Goal: Task Accomplishment & Management: Manage account settings

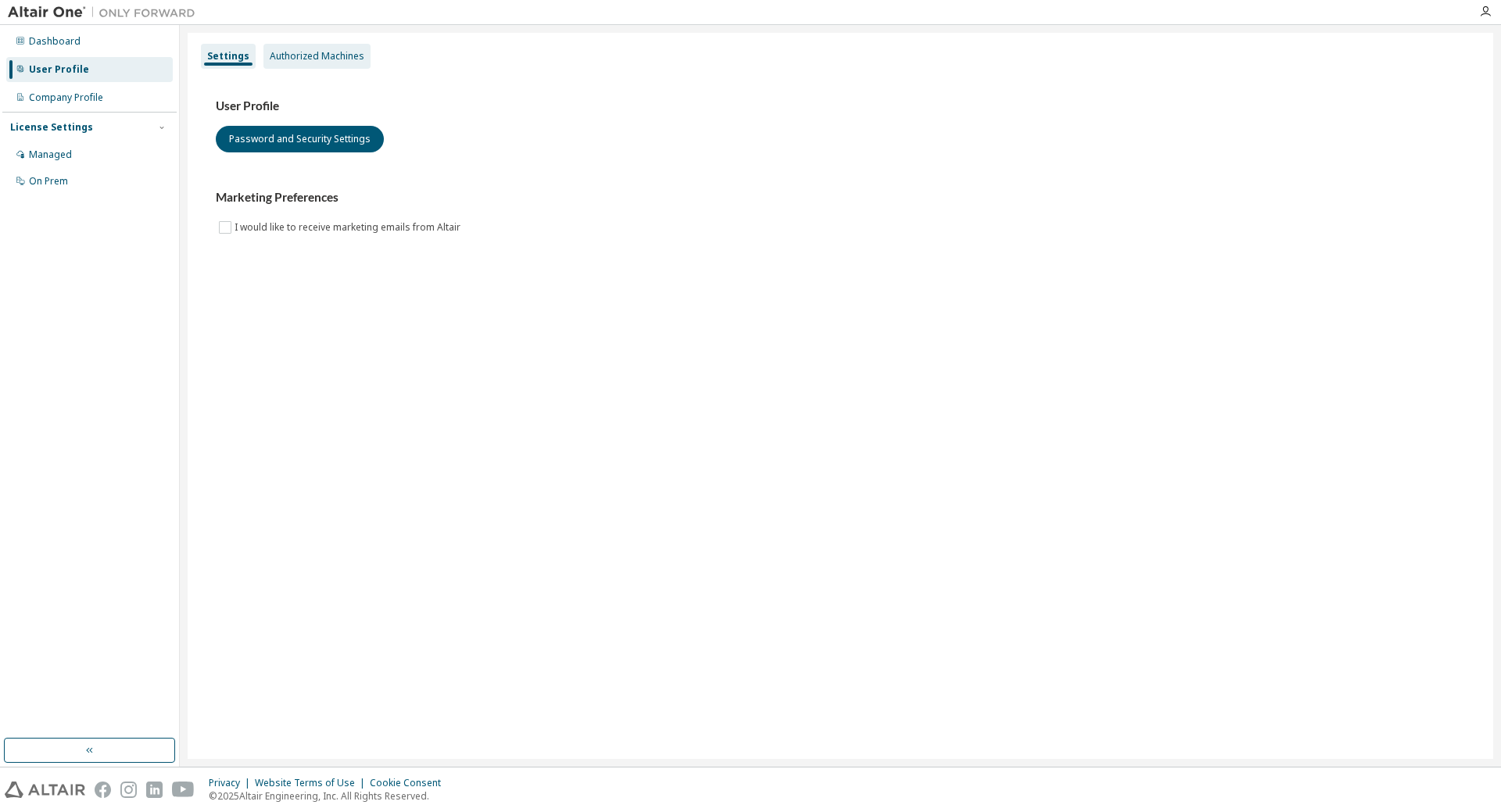
click at [297, 61] on div "Authorized Machines" at bounding box center [317, 56] width 95 height 13
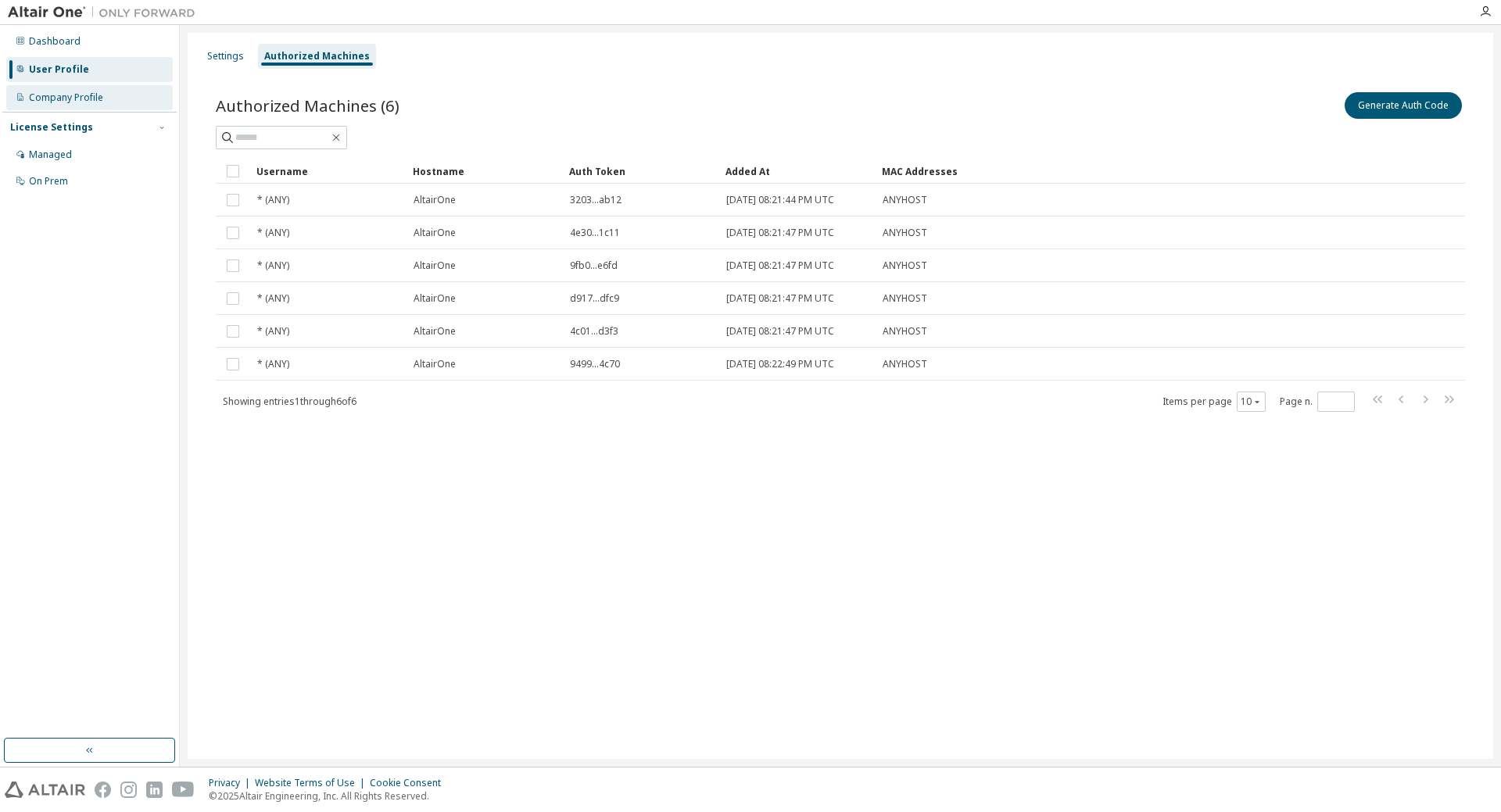
click at [84, 101] on div "Company Profile" at bounding box center [66, 98] width 74 height 13
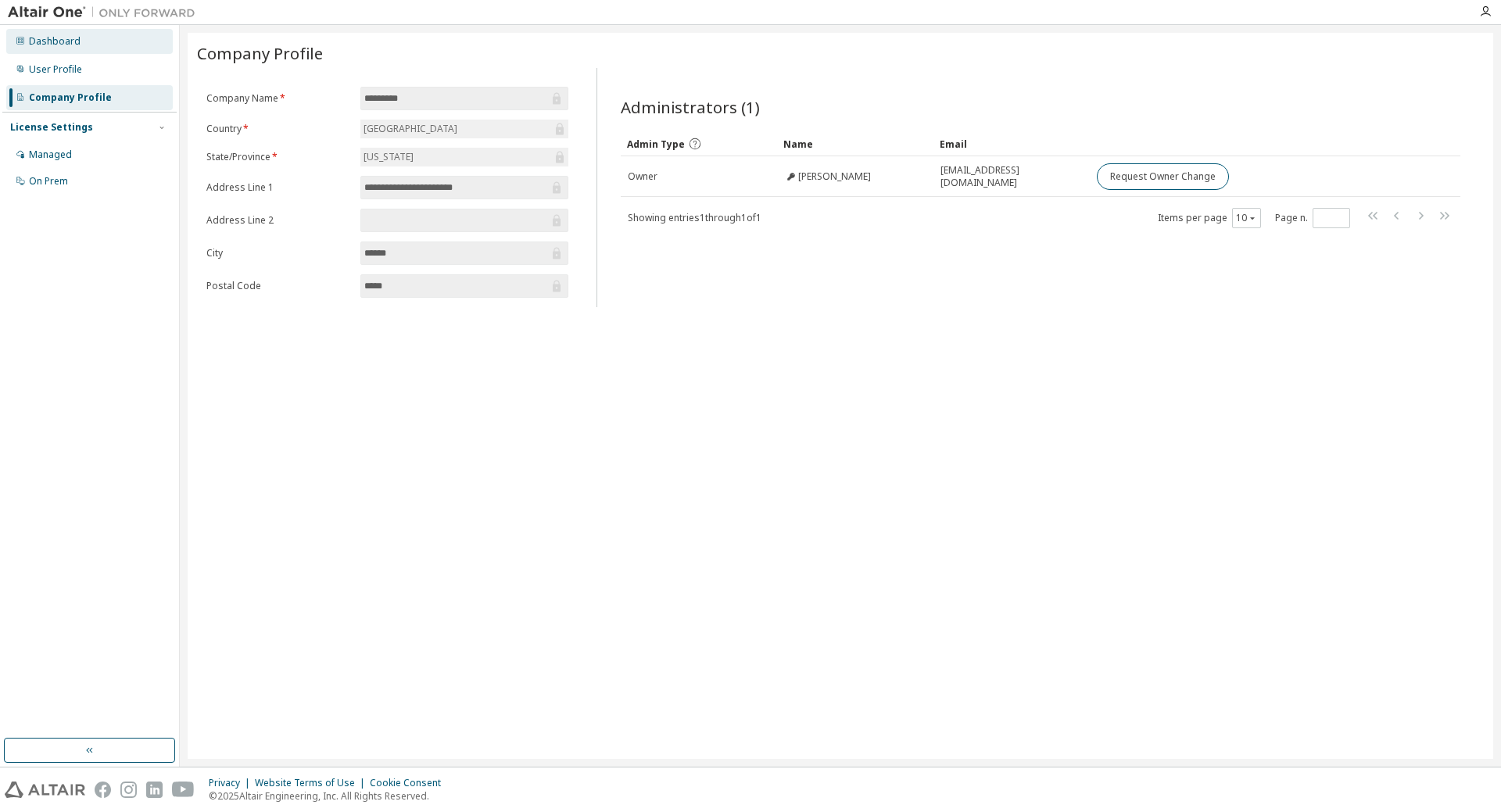
click at [66, 47] on div "Dashboard" at bounding box center [55, 41] width 52 height 13
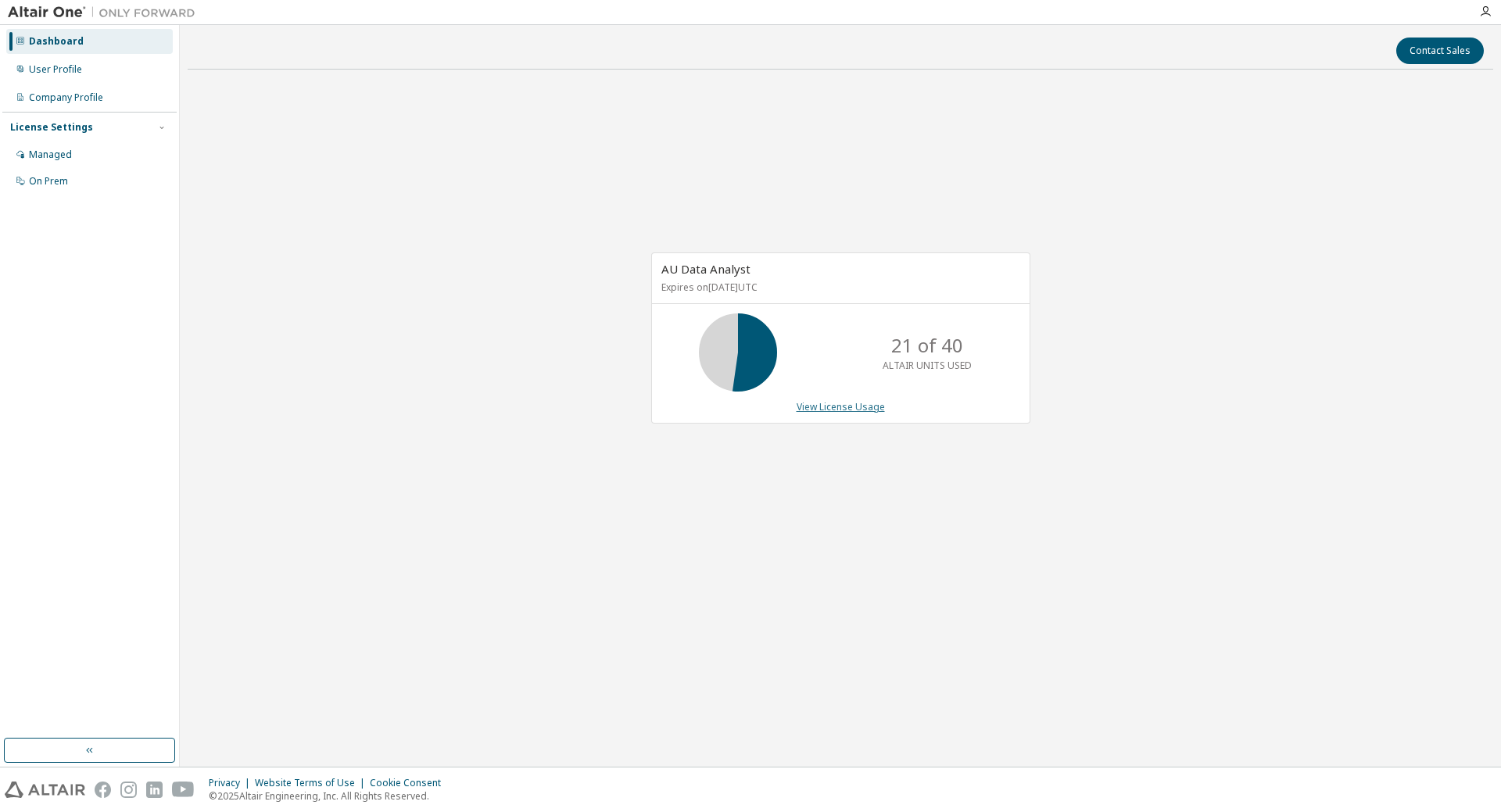
click at [826, 407] on link "View License Usage" at bounding box center [840, 407] width 88 height 14
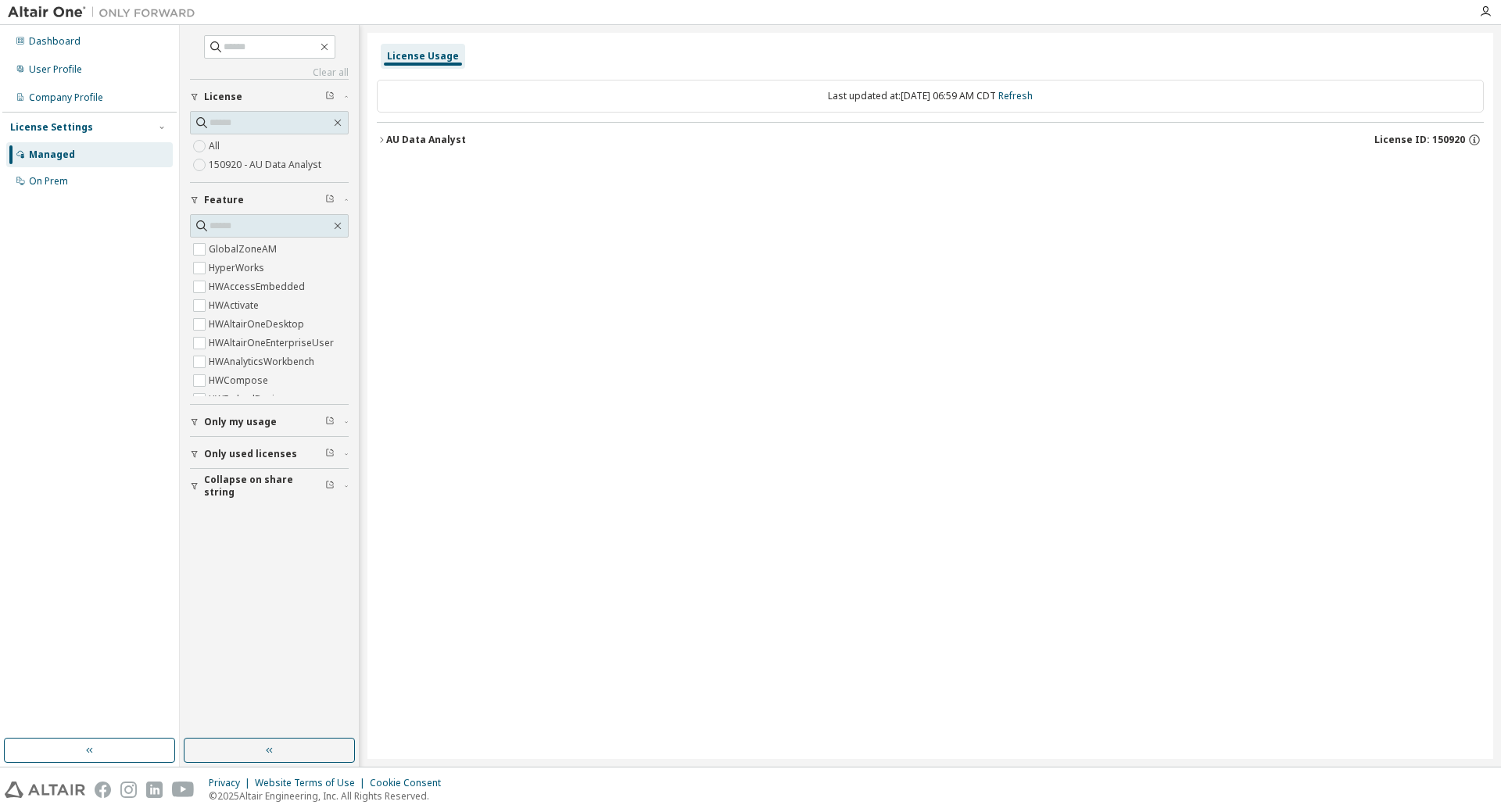
click at [381, 139] on icon "button" at bounding box center [382, 140] width 10 height 10
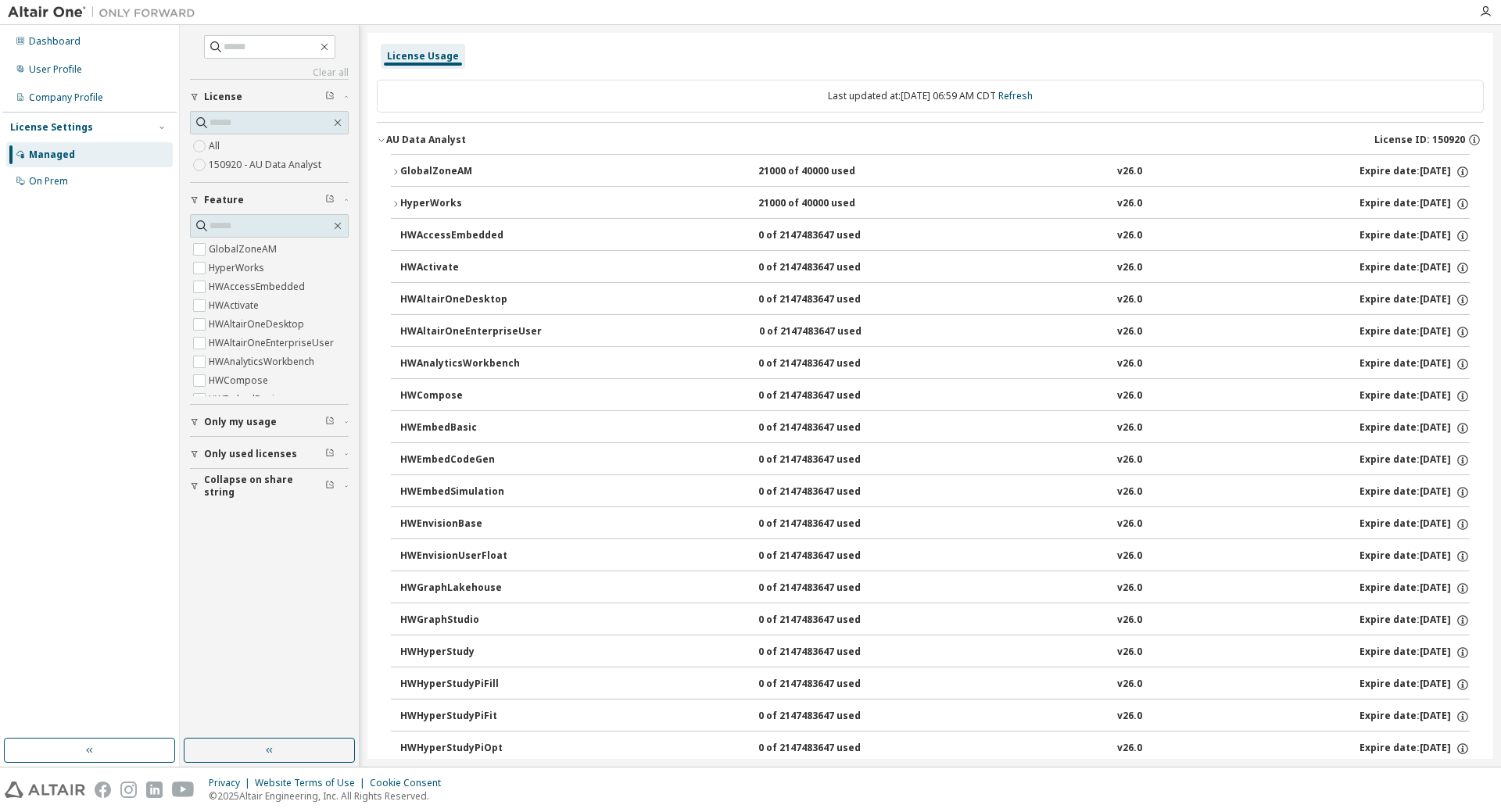
click at [396, 170] on icon "button" at bounding box center [395, 172] width 3 height 6
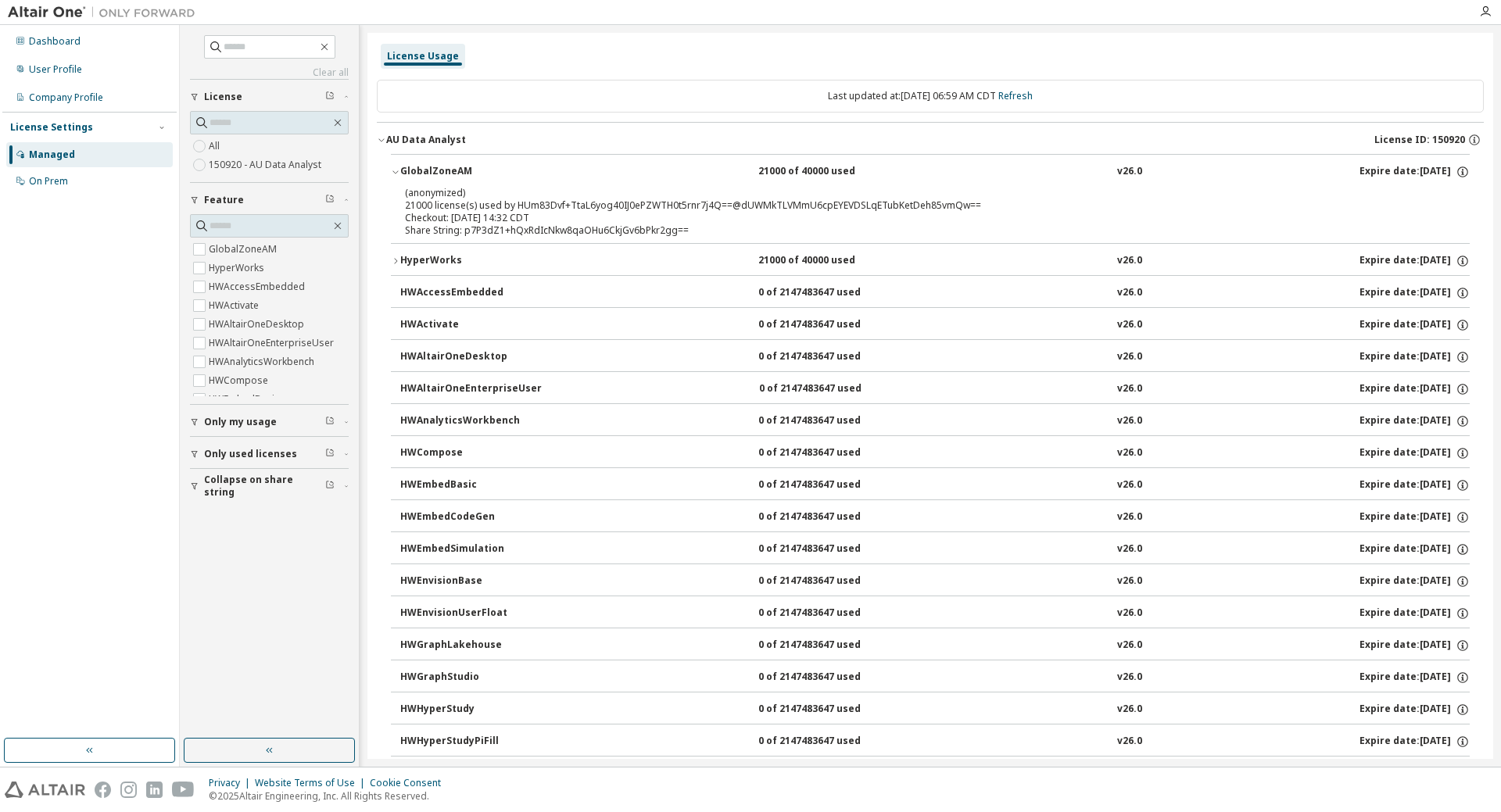
click at [393, 261] on icon "button" at bounding box center [396, 261] width 10 height 10
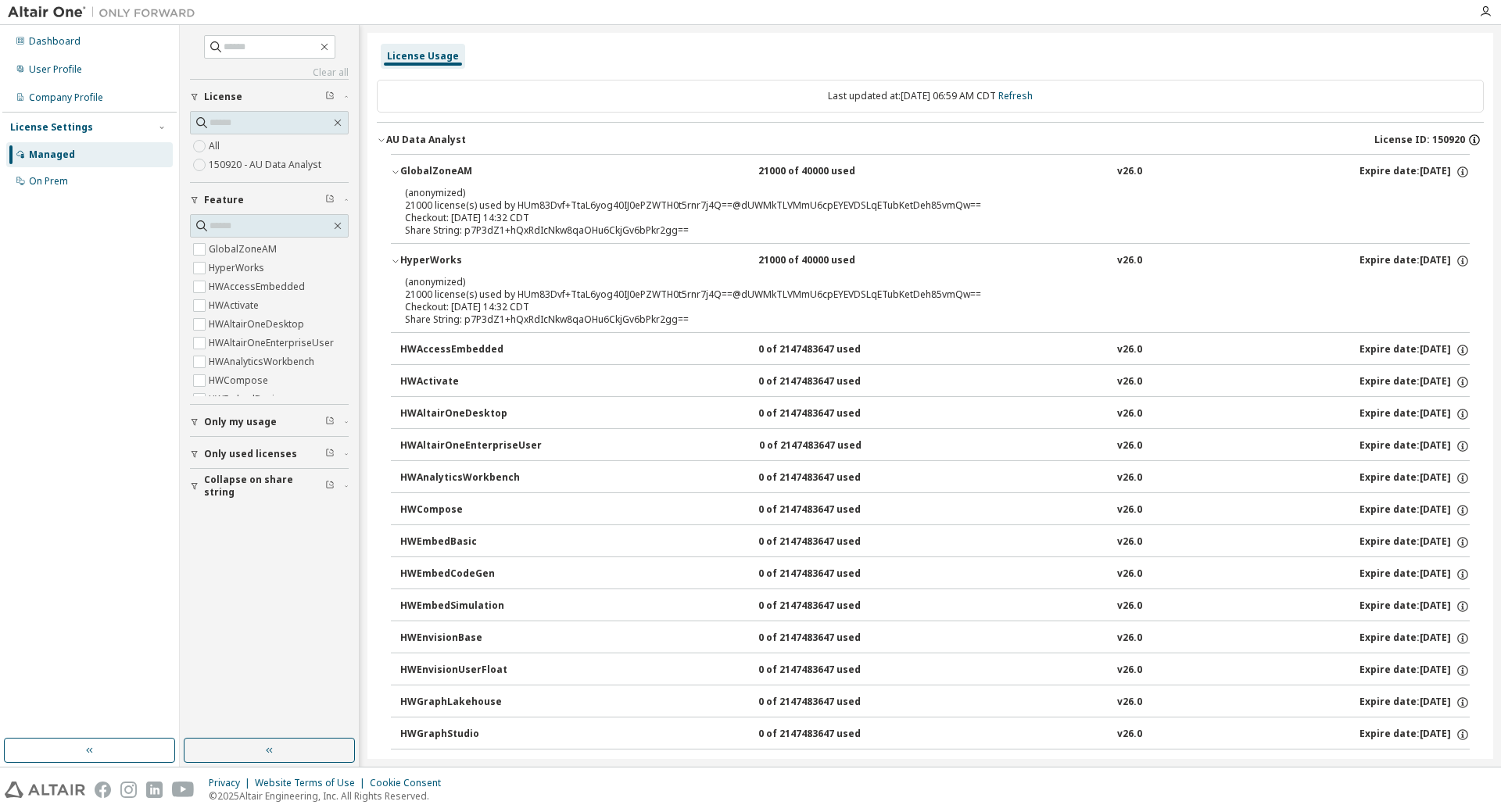
click at [1475, 139] on icon "button" at bounding box center [1475, 140] width 14 height 14
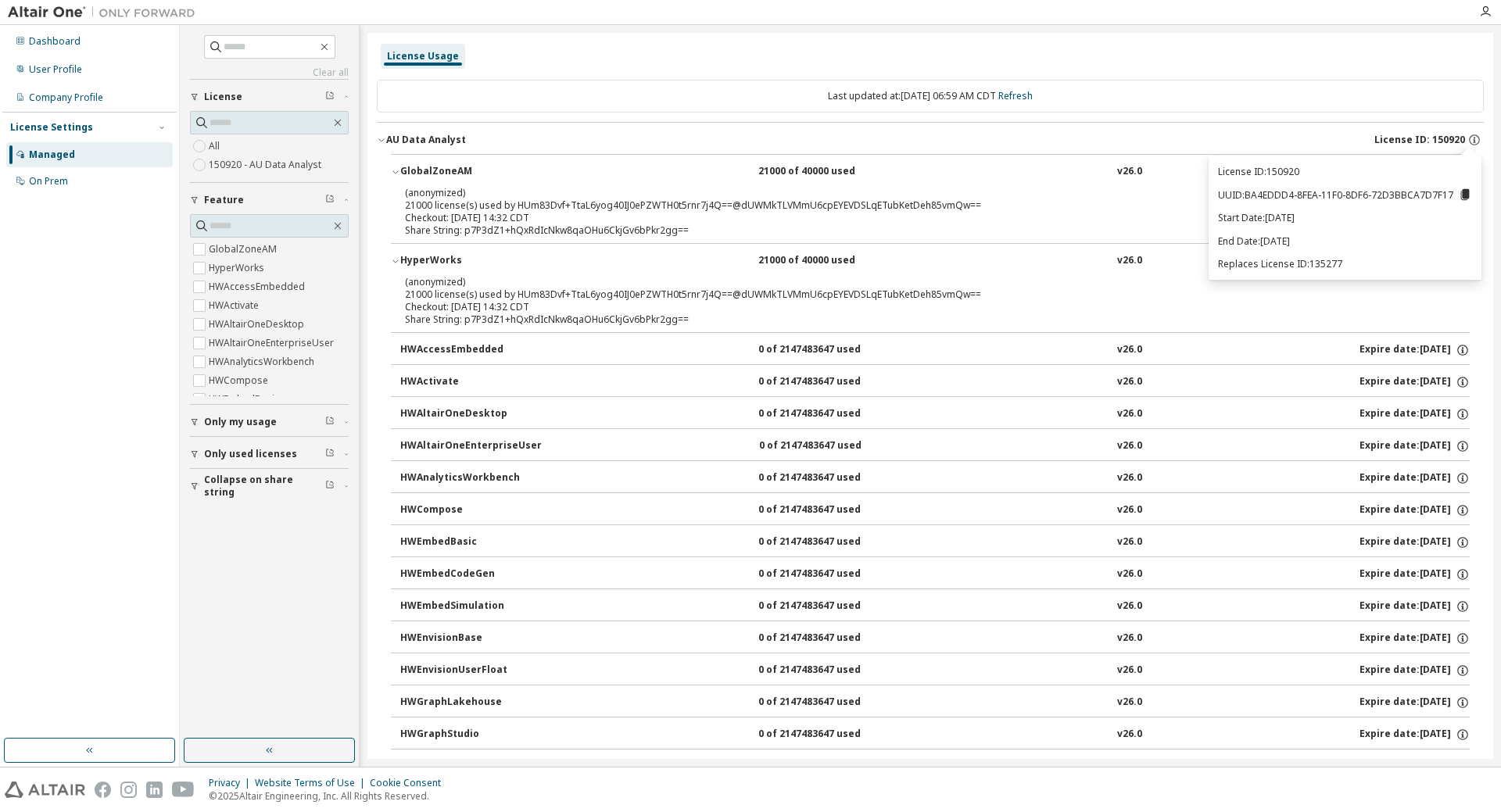
click at [1465, 193] on icon at bounding box center [1465, 194] width 9 height 11
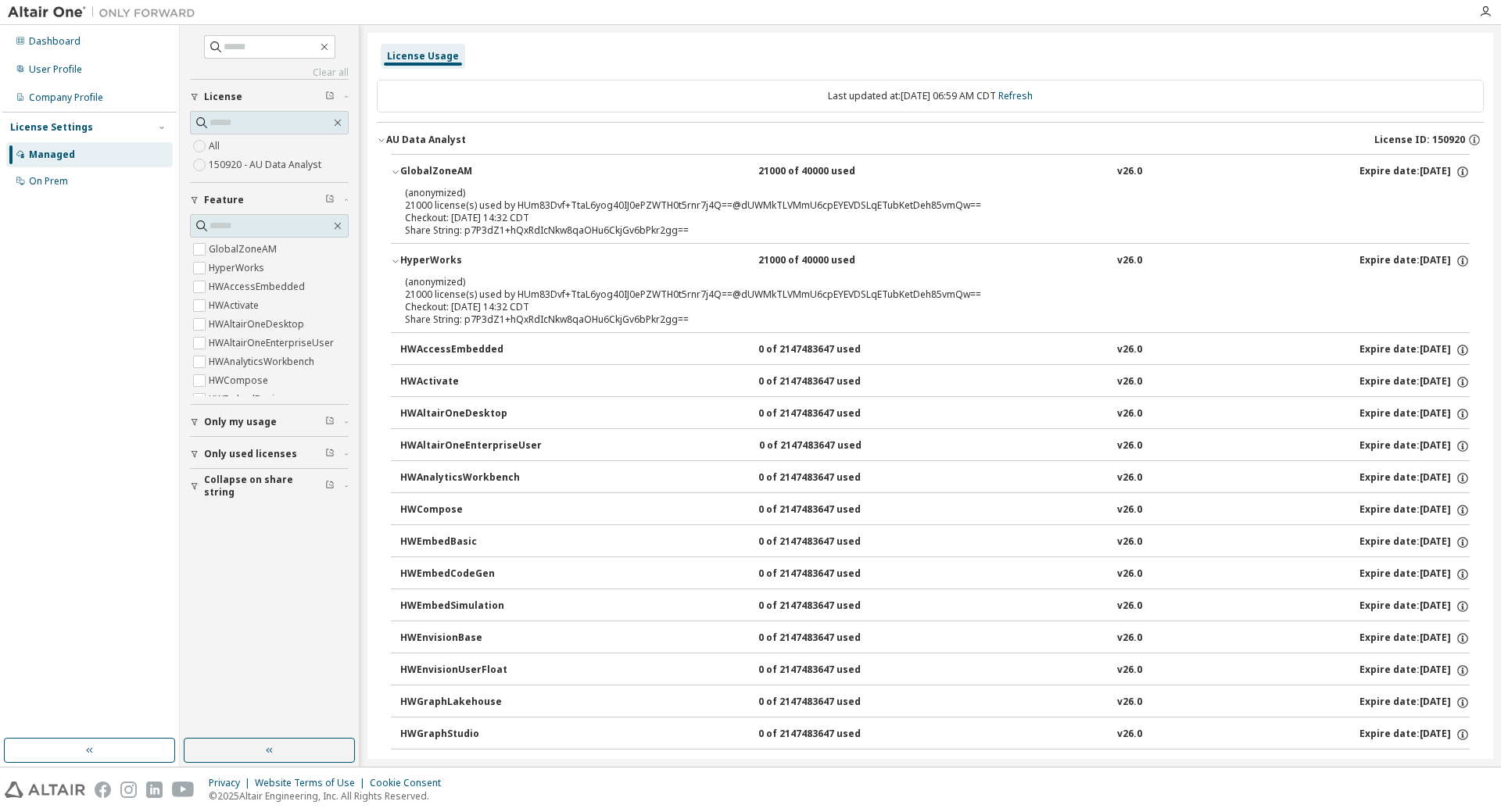
click at [1281, 131] on button "AU Data Analyst License ID: 150920" at bounding box center [930, 140] width 1107 height 34
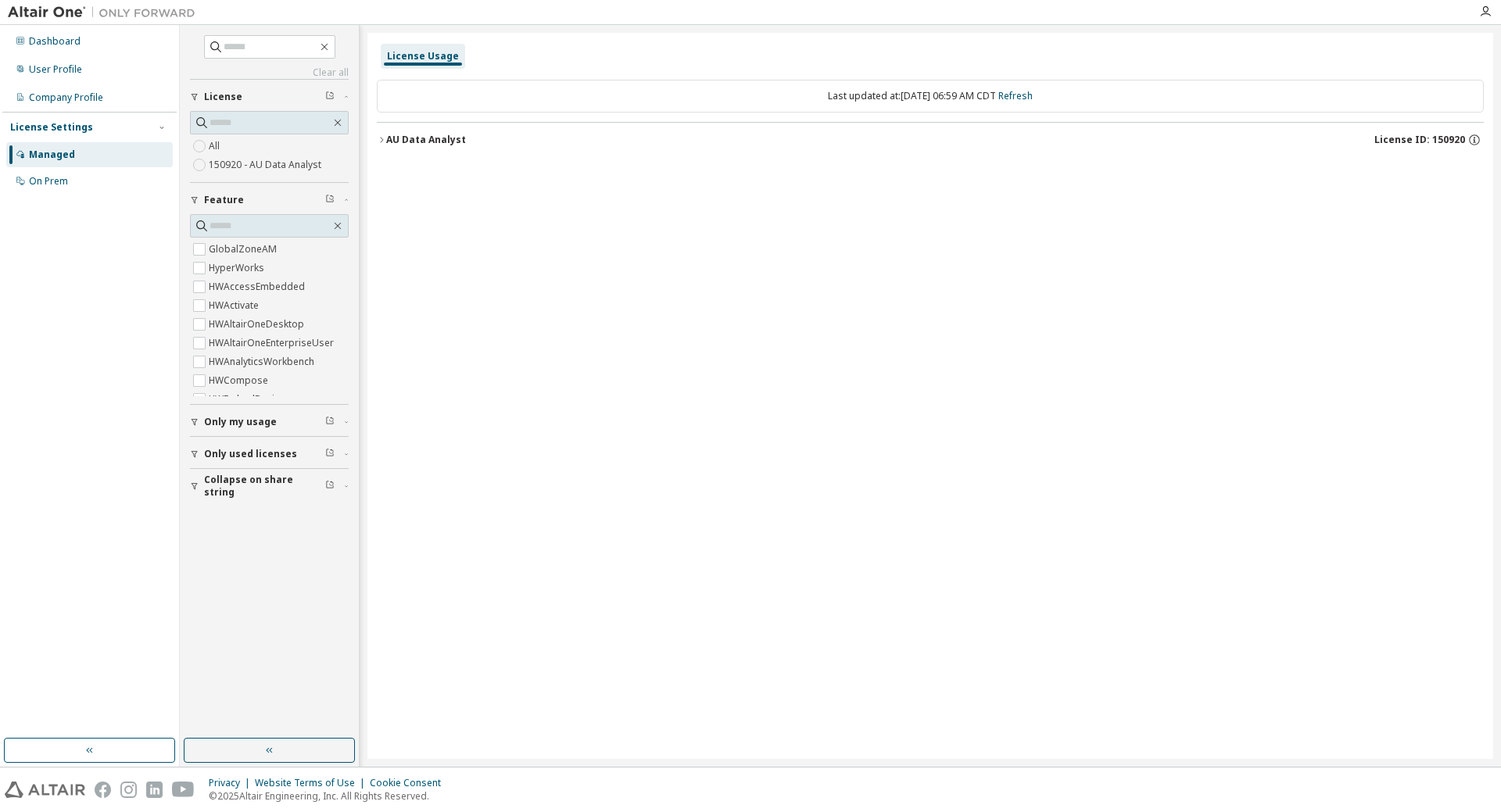
click at [440, 139] on div "AU Data Analyst" at bounding box center [426, 140] width 80 height 13
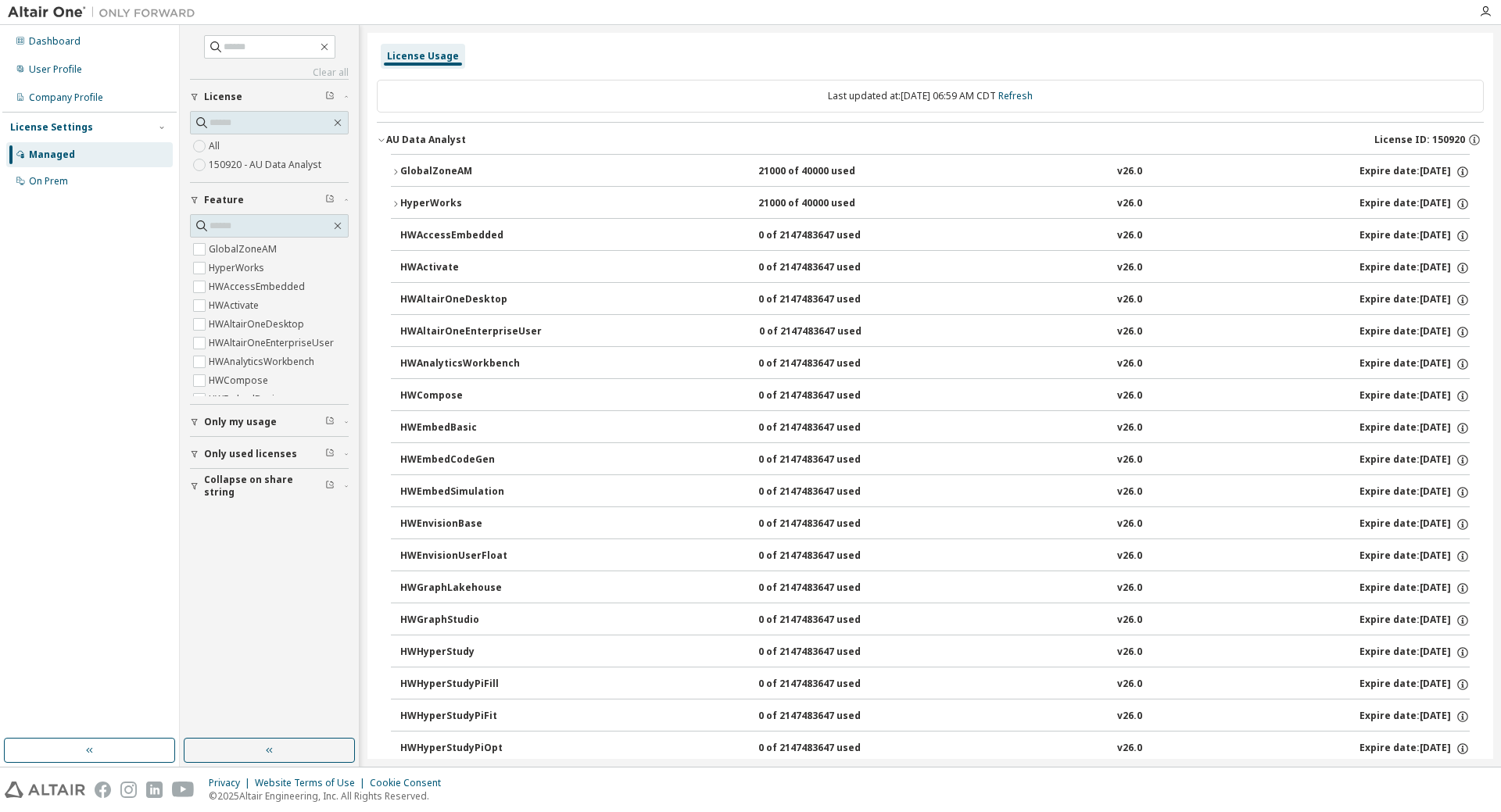
click at [257, 423] on span "Only my usage" at bounding box center [240, 422] width 72 height 13
click at [225, 447] on label "Yes" at bounding box center [218, 445] width 19 height 19
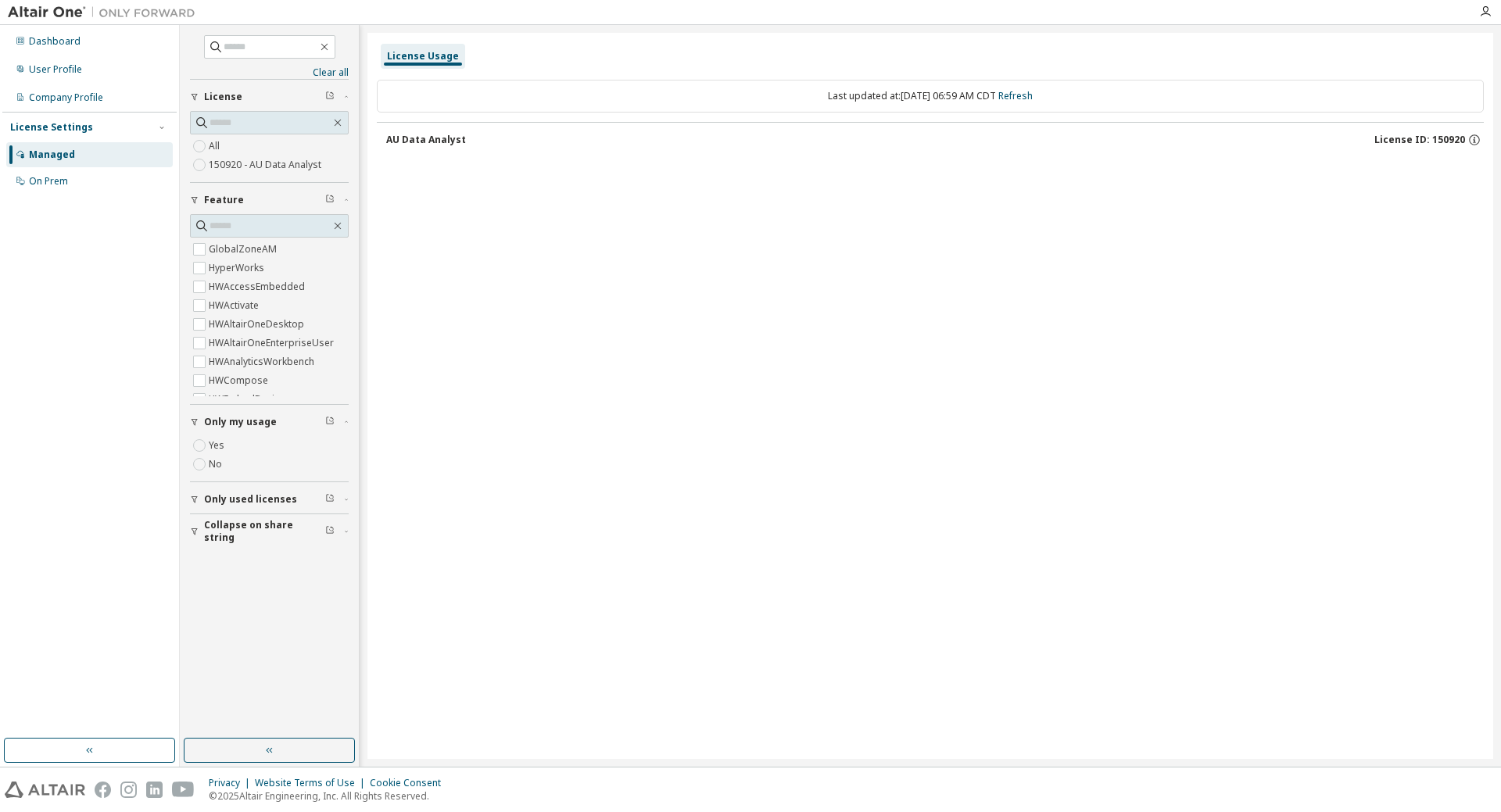
click at [396, 143] on div "AU Data Analyst" at bounding box center [426, 140] width 80 height 13
click at [240, 499] on span "Only used licenses" at bounding box center [250, 499] width 93 height 13
click at [219, 525] on label "Yes" at bounding box center [218, 523] width 19 height 19
click at [264, 321] on span "Only my usage" at bounding box center [240, 321] width 72 height 13
click at [381, 141] on icon "button" at bounding box center [382, 140] width 10 height 10
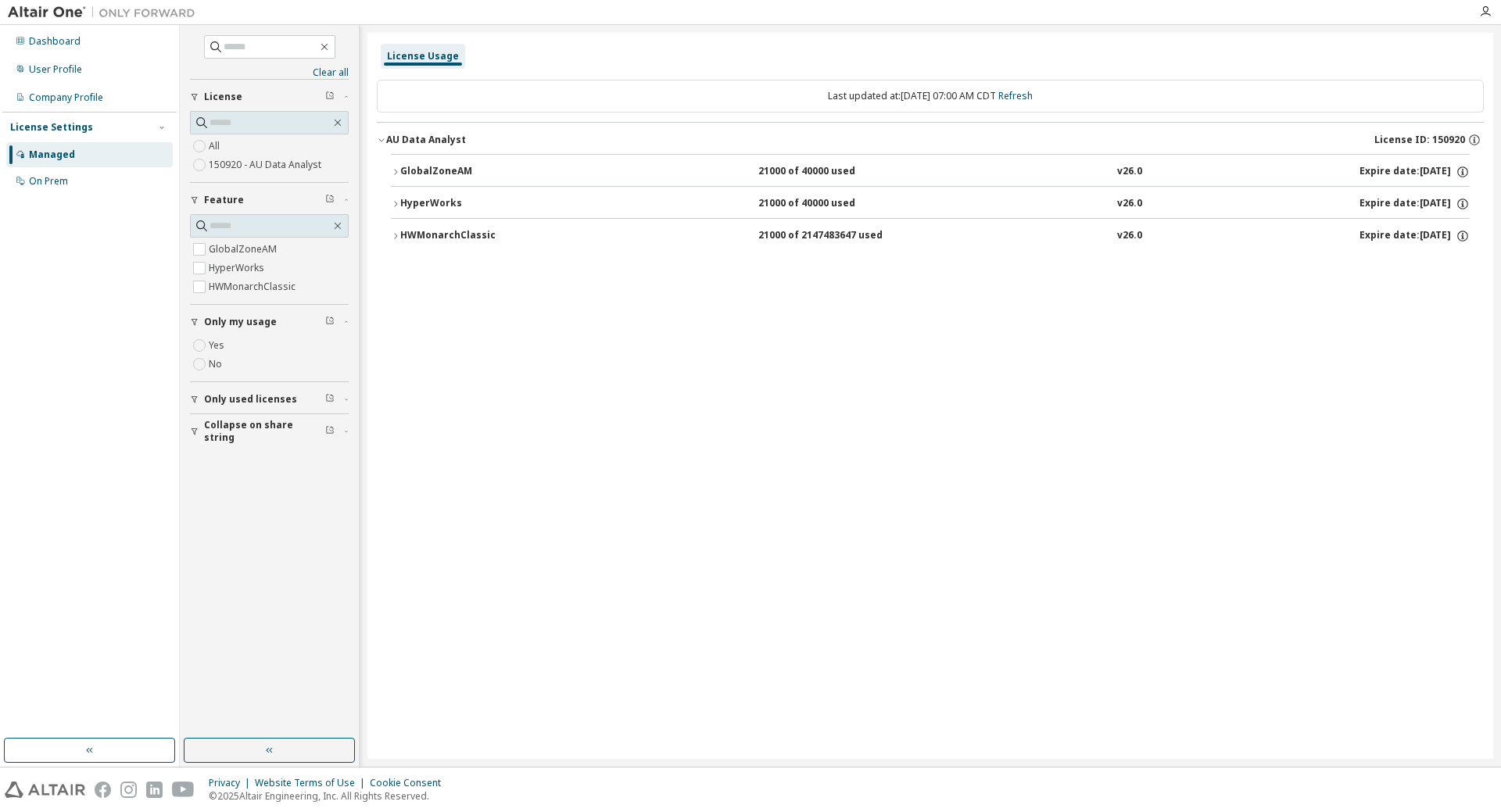
click at [395, 235] on icon "button" at bounding box center [396, 236] width 10 height 10
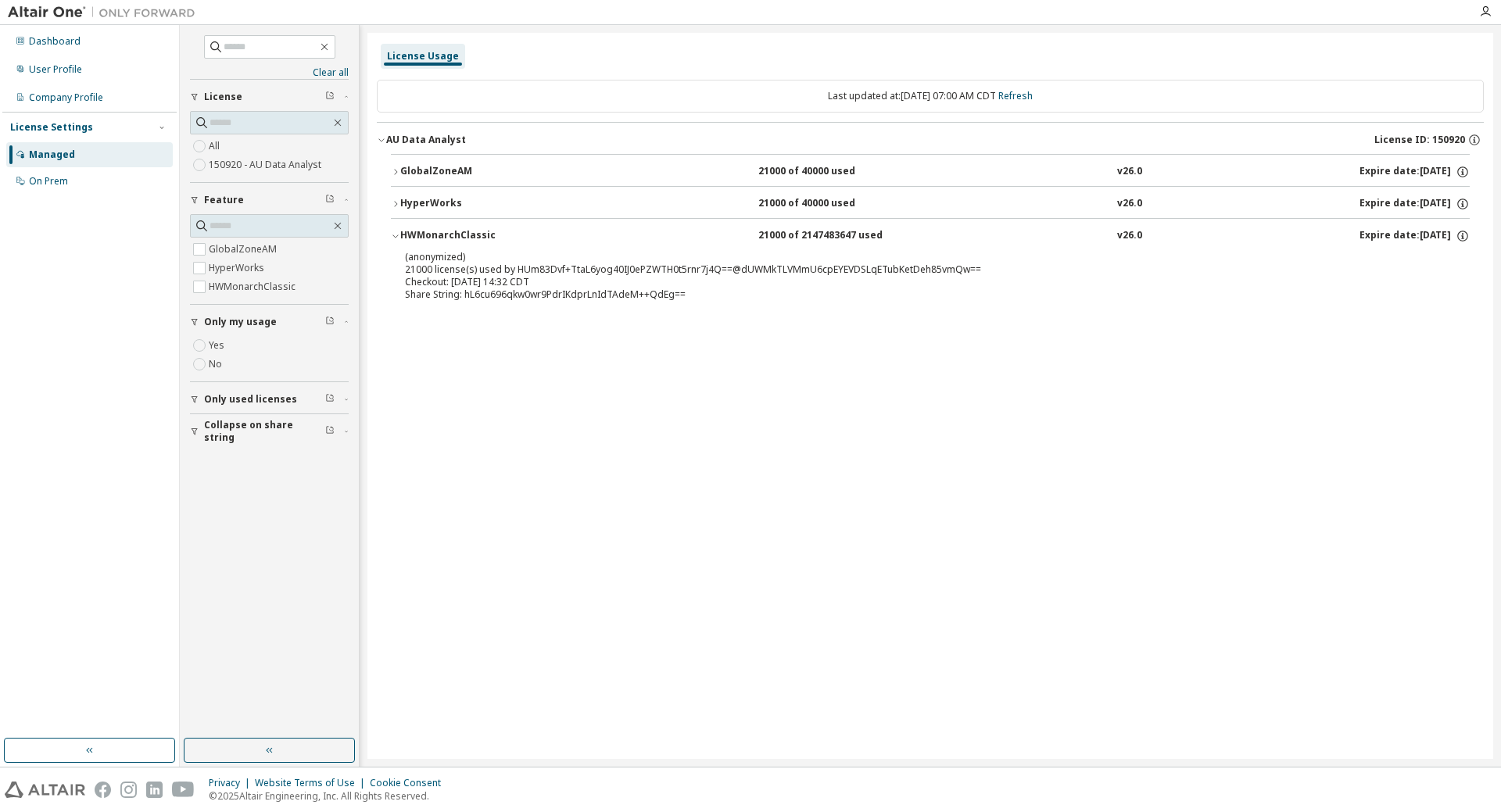
click at [394, 203] on icon "button" at bounding box center [396, 204] width 10 height 10
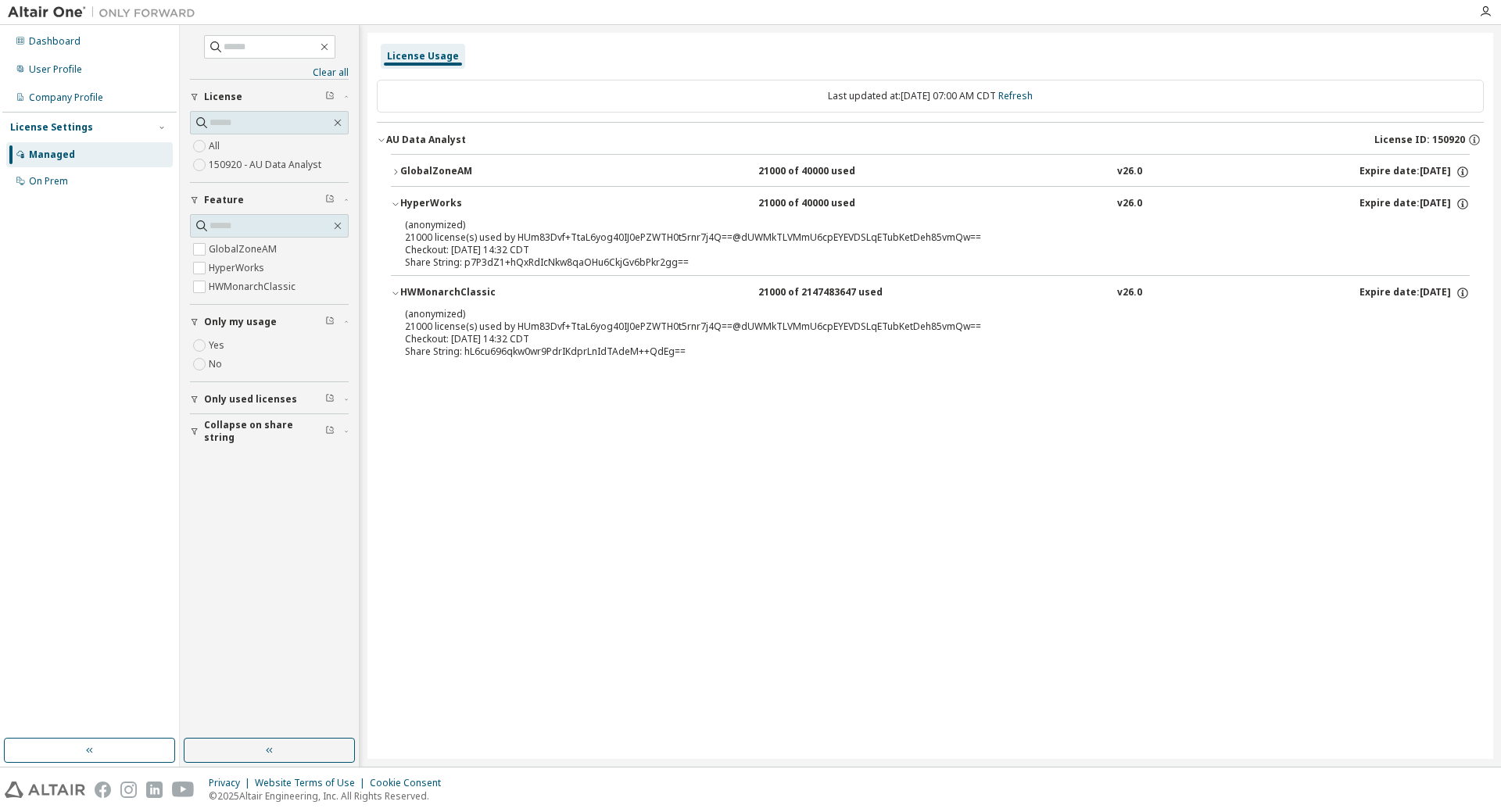
click at [397, 170] on icon "button" at bounding box center [396, 172] width 10 height 10
